Goal: Task Accomplishment & Management: Complete application form

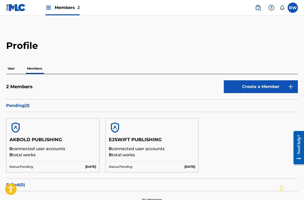
click at [12, 70] on p "User" at bounding box center [11, 68] width 10 height 11
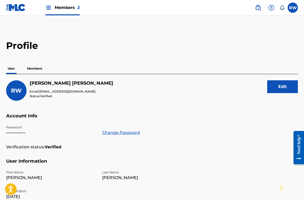
click at [57, 5] on span "Members 2" at bounding box center [67, 8] width 25 height 6
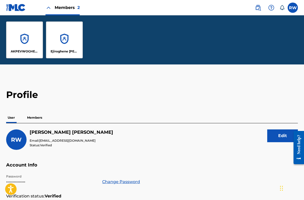
click at [29, 41] on div "AKPEVWOGHENE [PERSON_NAME]" at bounding box center [24, 39] width 37 height 37
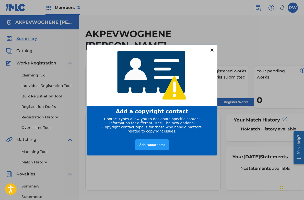
click at [210, 50] on div at bounding box center [212, 49] width 7 height 7
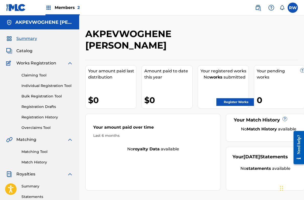
click at [40, 73] on link "Claiming Tool" at bounding box center [47, 75] width 52 height 5
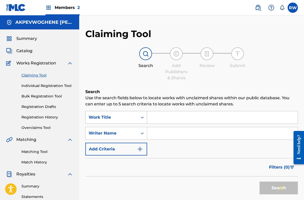
click at [113, 118] on div "Work Title" at bounding box center [112, 117] width 46 height 6
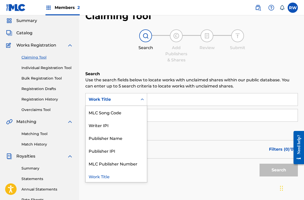
scroll to position [18, 0]
click at [173, 182] on div "Search Use the search fields below to locate works with unclaimed shares within…" at bounding box center [191, 138] width 212 height 134
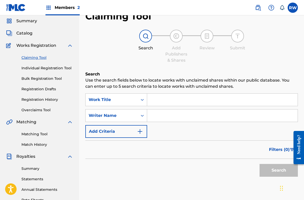
click at [163, 105] on input "Search Form" at bounding box center [222, 99] width 150 height 12
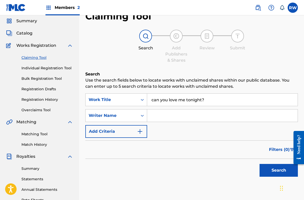
type input "can you love me tonight?"
click at [167, 116] on input "Search Form" at bounding box center [222, 115] width 150 height 12
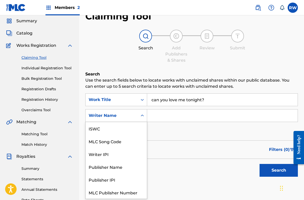
scroll to position [13, 0]
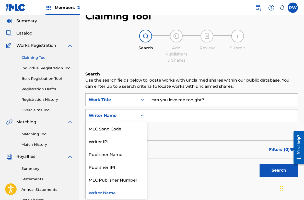
click at [130, 113] on div "Writer Name" at bounding box center [112, 115] width 46 height 6
click at [174, 113] on input "Search Form" at bounding box center [222, 115] width 150 height 12
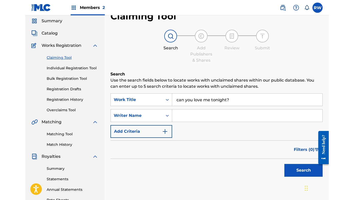
scroll to position [0, 0]
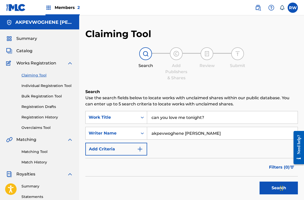
type input "akpevwoghene daniel odjighoro"
click at [273, 189] on button "Search" at bounding box center [278, 187] width 38 height 13
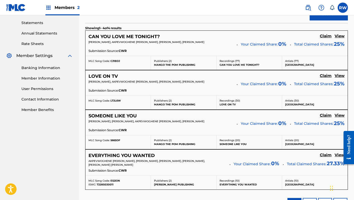
scroll to position [162, 0]
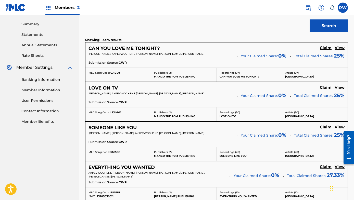
click at [304, 48] on h5 "View" at bounding box center [340, 47] width 10 height 5
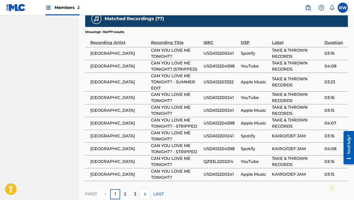
scroll to position [370, 0]
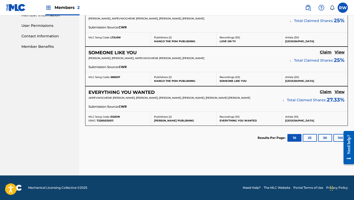
scroll to position [162, 0]
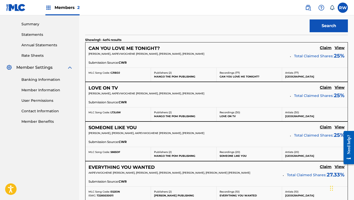
click at [304, 47] on h5 "Claim" at bounding box center [326, 47] width 12 height 5
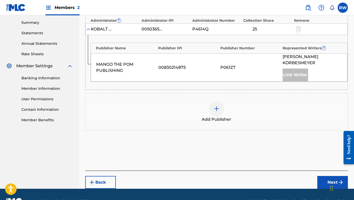
scroll to position [167, 0]
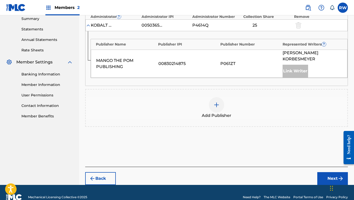
click at [216, 102] on div at bounding box center [216, 104] width 15 height 15
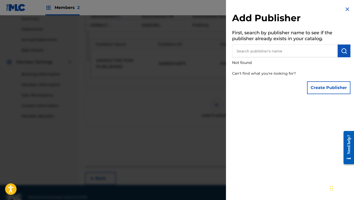
click at [257, 49] on input "text" at bounding box center [285, 50] width 106 height 13
type input "akbold publishing"
click at [304, 53] on img "submit" at bounding box center [344, 51] width 6 height 6
click at [304, 84] on button "Create Publisher" at bounding box center [328, 87] width 43 height 13
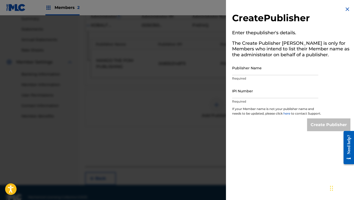
click at [248, 67] on input "Publisher Name" at bounding box center [275, 68] width 86 height 15
type input "AKBOLD PUBLISHING"
click at [257, 92] on input "IPI Number" at bounding box center [275, 91] width 86 height 15
paste input "1133268872"
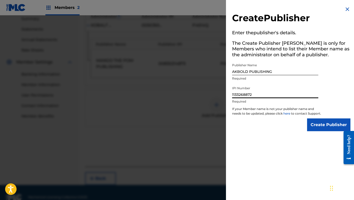
type input "1133268872"
click at [304, 11] on img at bounding box center [348, 9] width 6 height 6
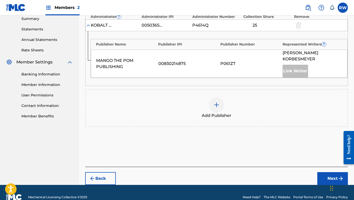
click at [183, 133] on div "Publishers ( 1 ) ? REQUIRED Total shares: 25 % Administrator ? Administrator IP…" at bounding box center [216, 67] width 263 height 154
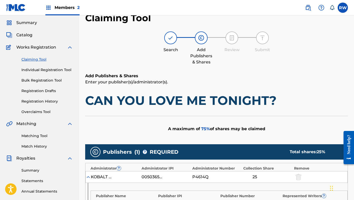
scroll to position [0, 0]
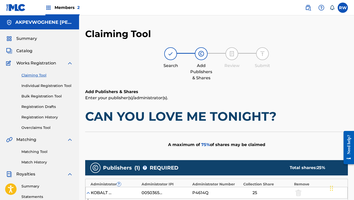
click at [57, 6] on span "Members 2" at bounding box center [67, 8] width 25 height 6
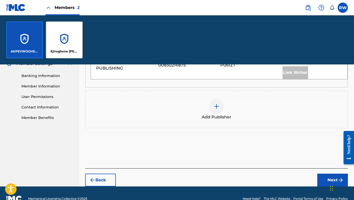
scroll to position [216, 0]
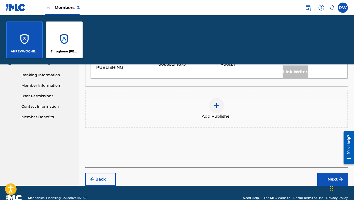
click at [143, 144] on div "Add Publishers & Shares Enter your publisher(s)/administrator(s). CAN YOU LOVE …" at bounding box center [216, 44] width 263 height 245
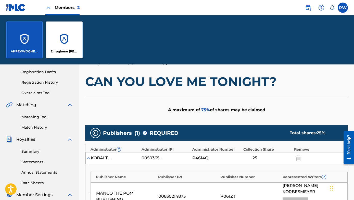
scroll to position [0, 0]
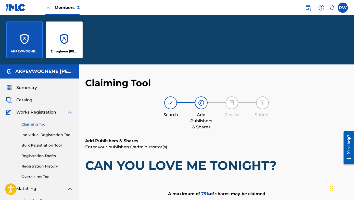
click at [66, 8] on span "Members 2" at bounding box center [67, 8] width 25 height 6
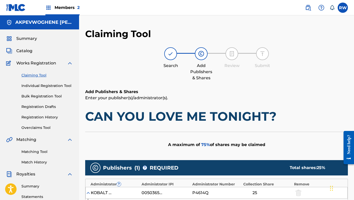
click at [304, 5] on img at bounding box center [308, 8] width 6 height 6
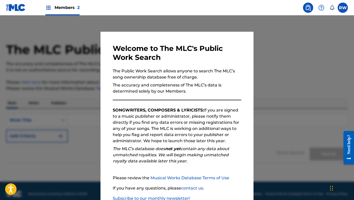
click at [299, 48] on div at bounding box center [177, 115] width 354 height 200
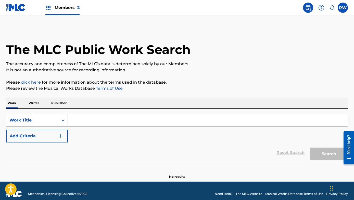
click at [304, 8] on label at bounding box center [343, 8] width 10 height 10
click at [304, 8] on input "RW Rebekah Woods rebekahwoodsmusic@gmail.com Notification Preferences Profile L…" at bounding box center [343, 8] width 0 height 0
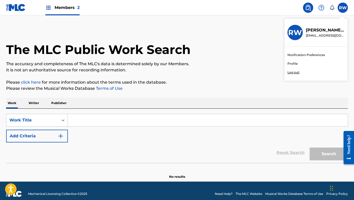
click at [295, 30] on h3 "RW" at bounding box center [296, 32] width 14 height 9
click at [304, 8] on input "RW Rebekah Woods rebekahwoodsmusic@gmail.com Notification Preferences Profile L…" at bounding box center [343, 8] width 0 height 0
click at [51, 10] on img at bounding box center [48, 8] width 6 height 6
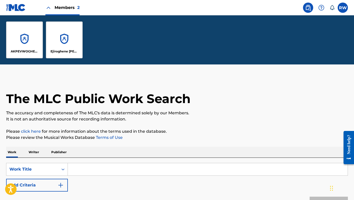
click at [17, 7] on img at bounding box center [16, 7] width 20 height 7
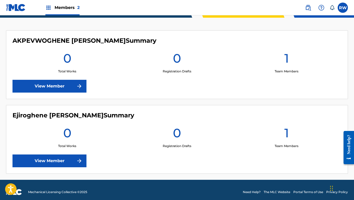
scroll to position [136, 0]
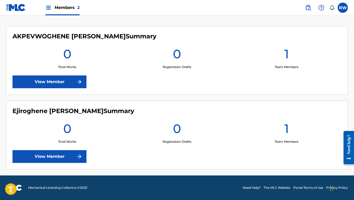
click at [70, 82] on link "View Member" at bounding box center [50, 81] width 74 height 13
